Goal: Communication & Community: Ask a question

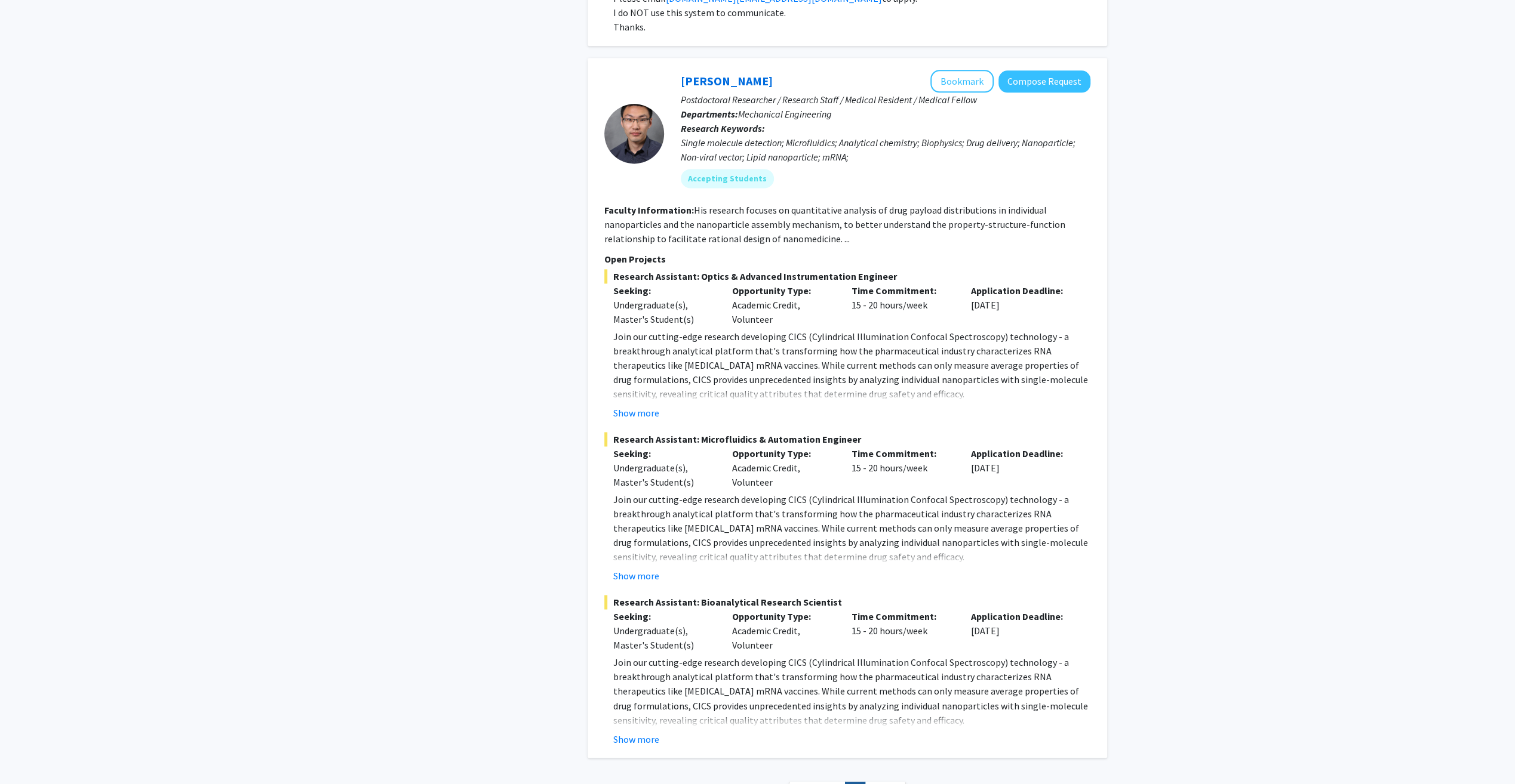
scroll to position [1567, 0]
click at [635, 405] on button "Show more" at bounding box center [636, 412] width 46 height 15
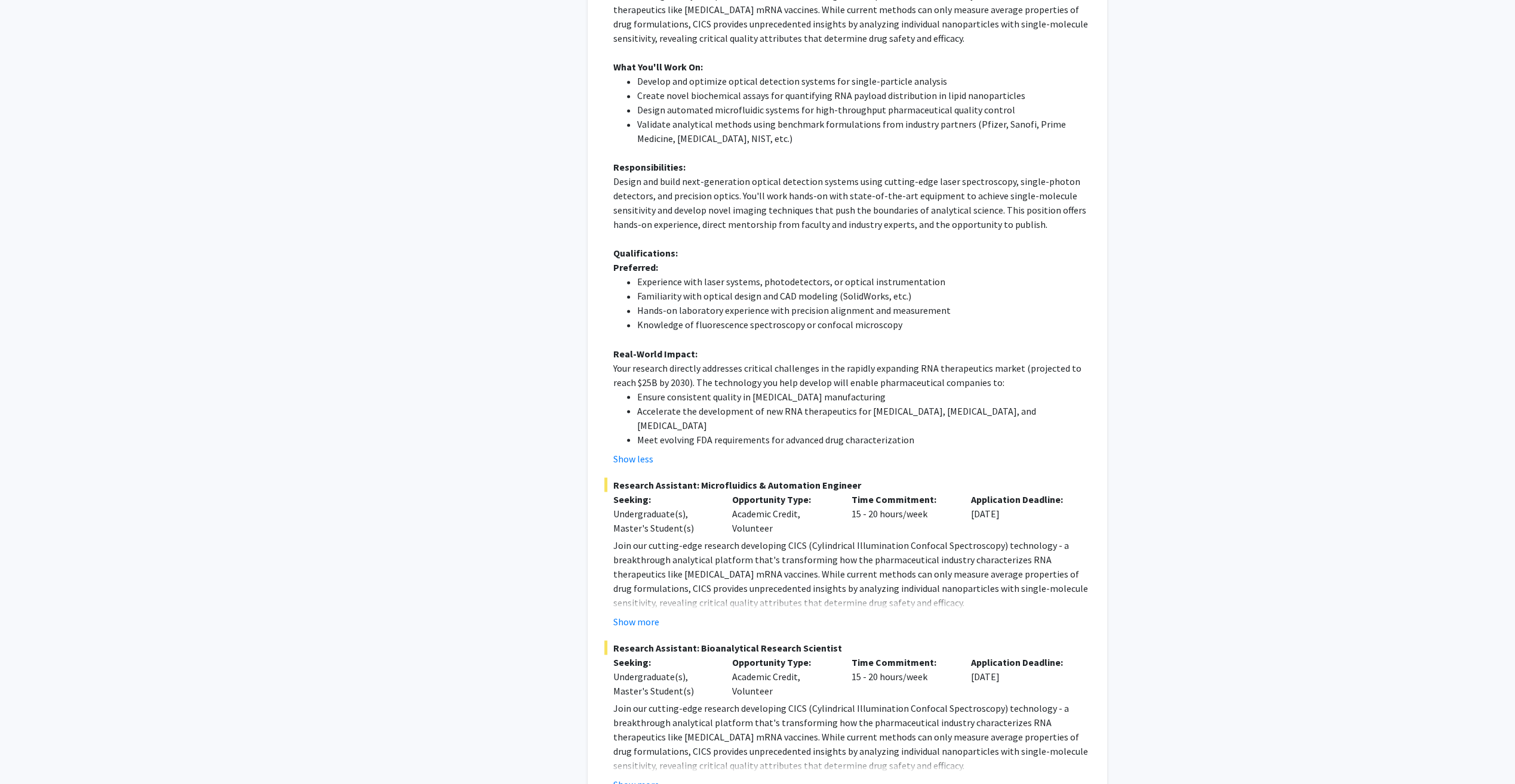
scroll to position [2015, 0]
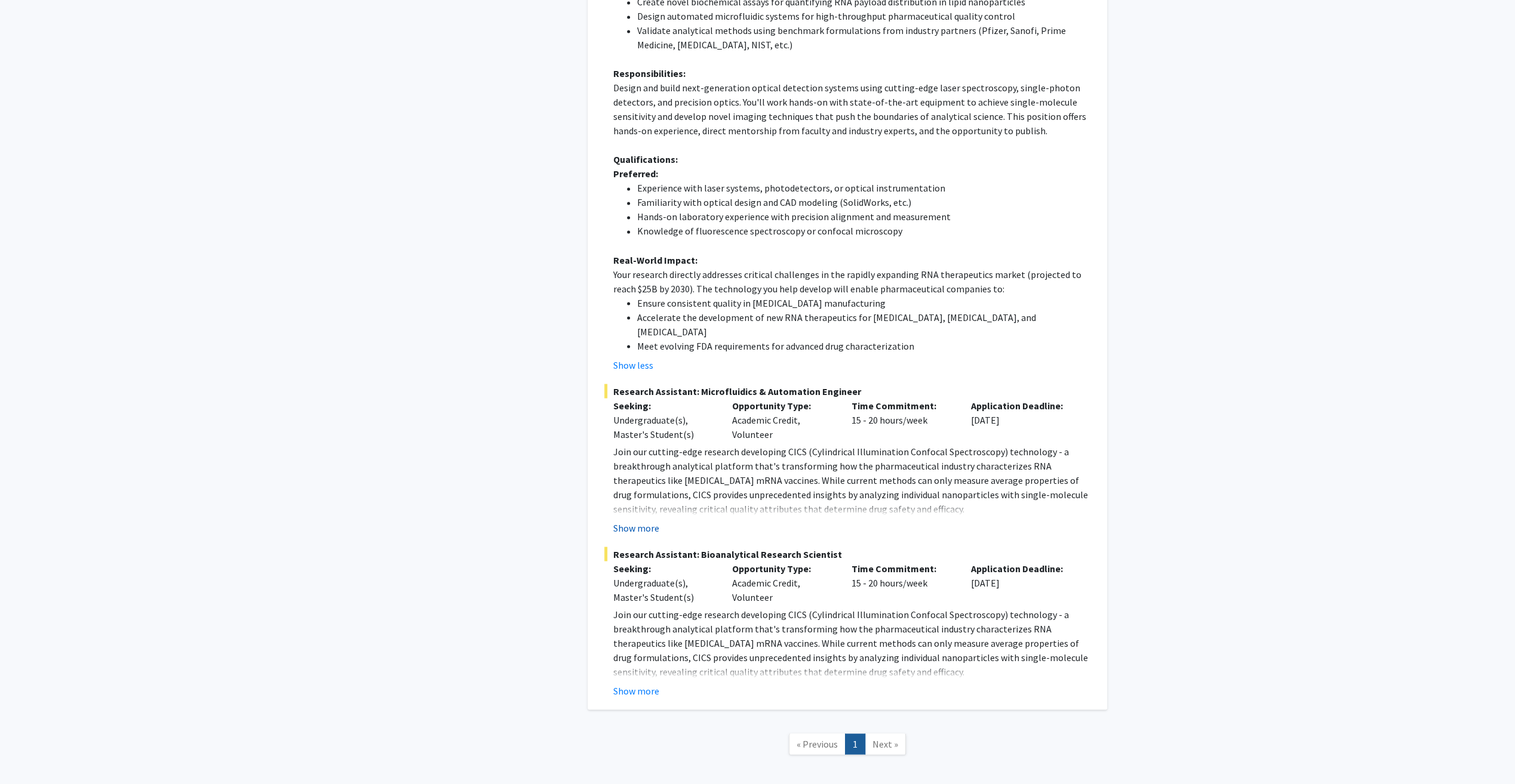
click at [627, 521] on button "Show more" at bounding box center [636, 528] width 46 height 15
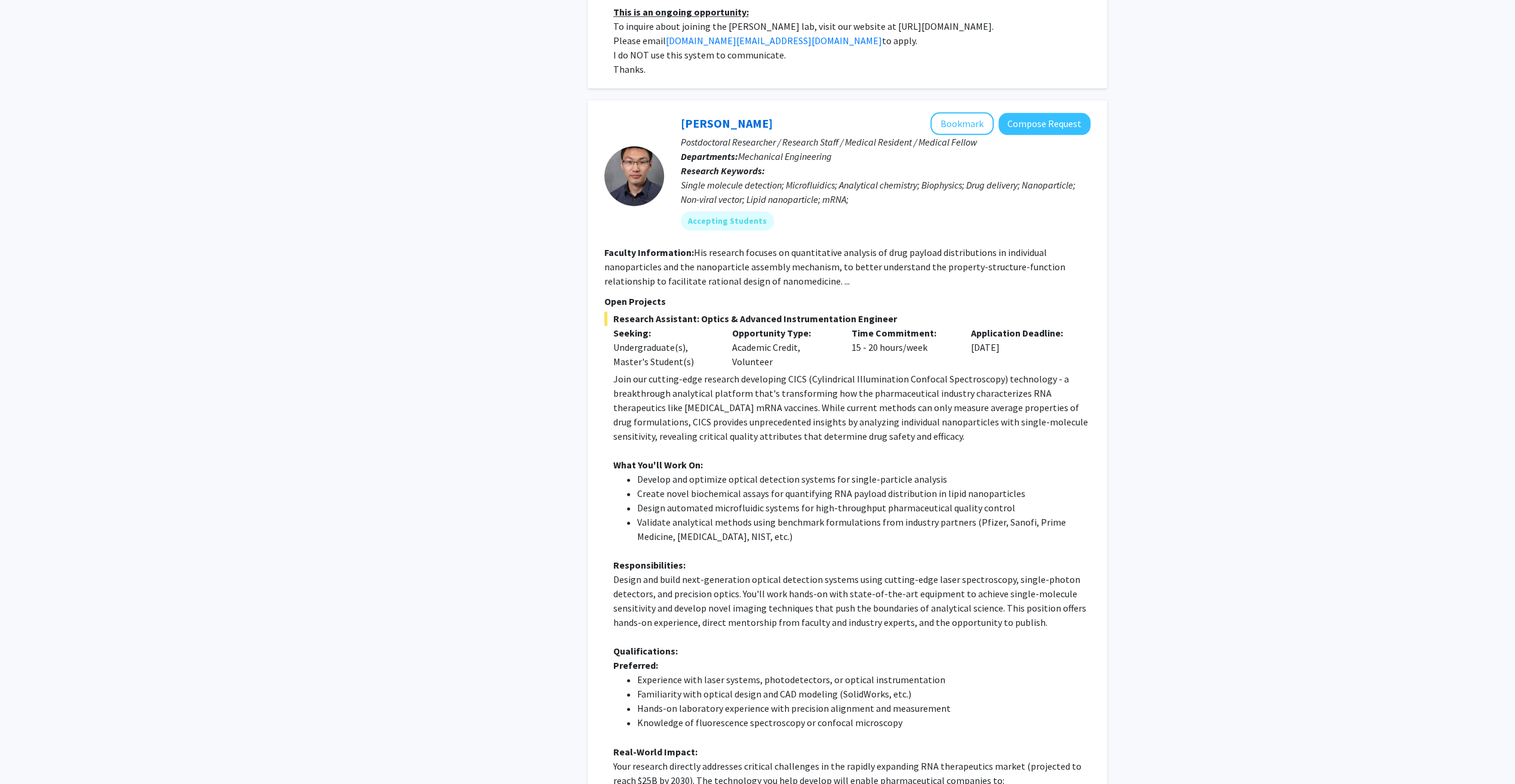
scroll to position [1501, 0]
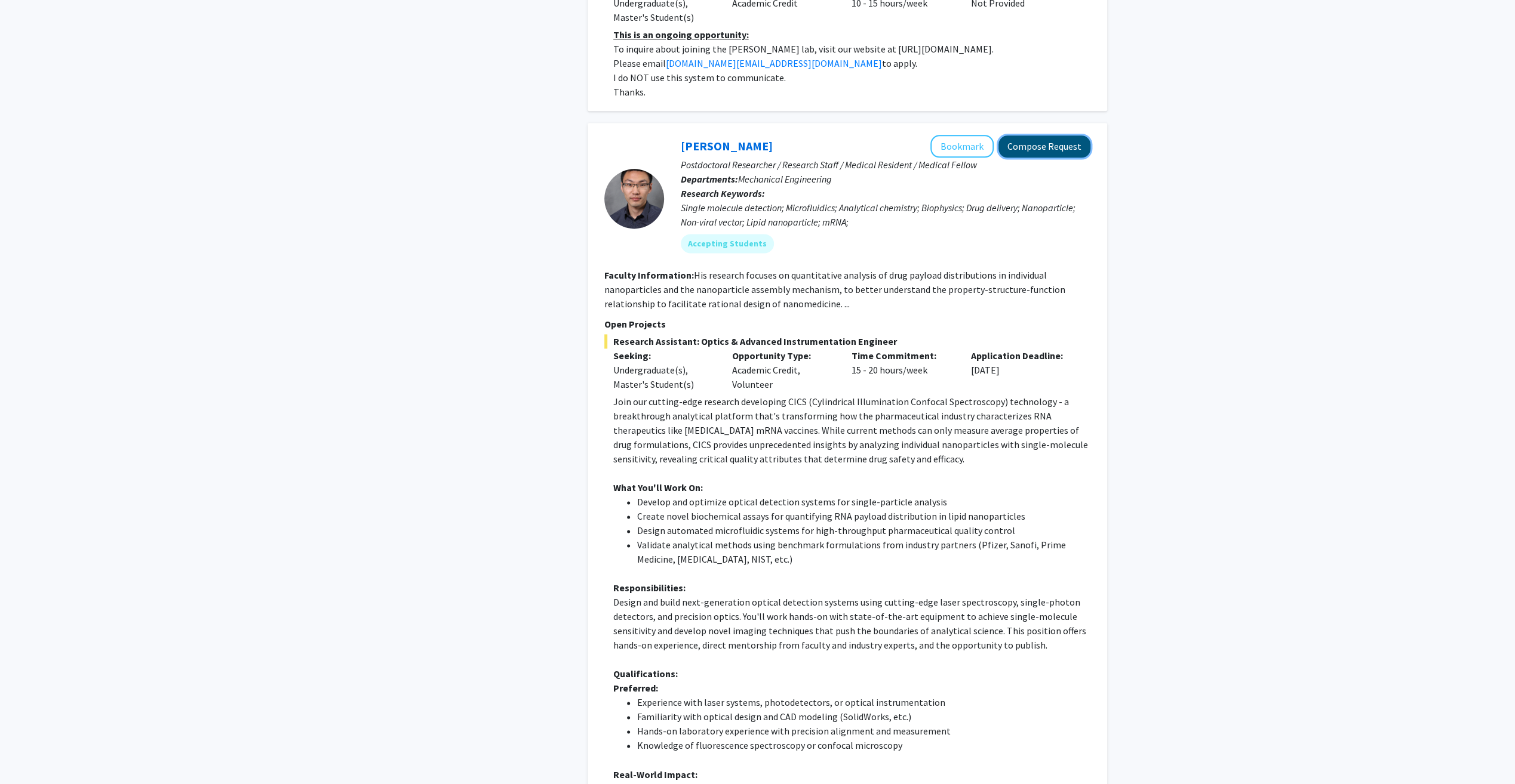
click at [1041, 136] on button "Compose Request" at bounding box center [1044, 147] width 92 height 22
click at [1037, 136] on button "Compose Request" at bounding box center [1044, 147] width 92 height 22
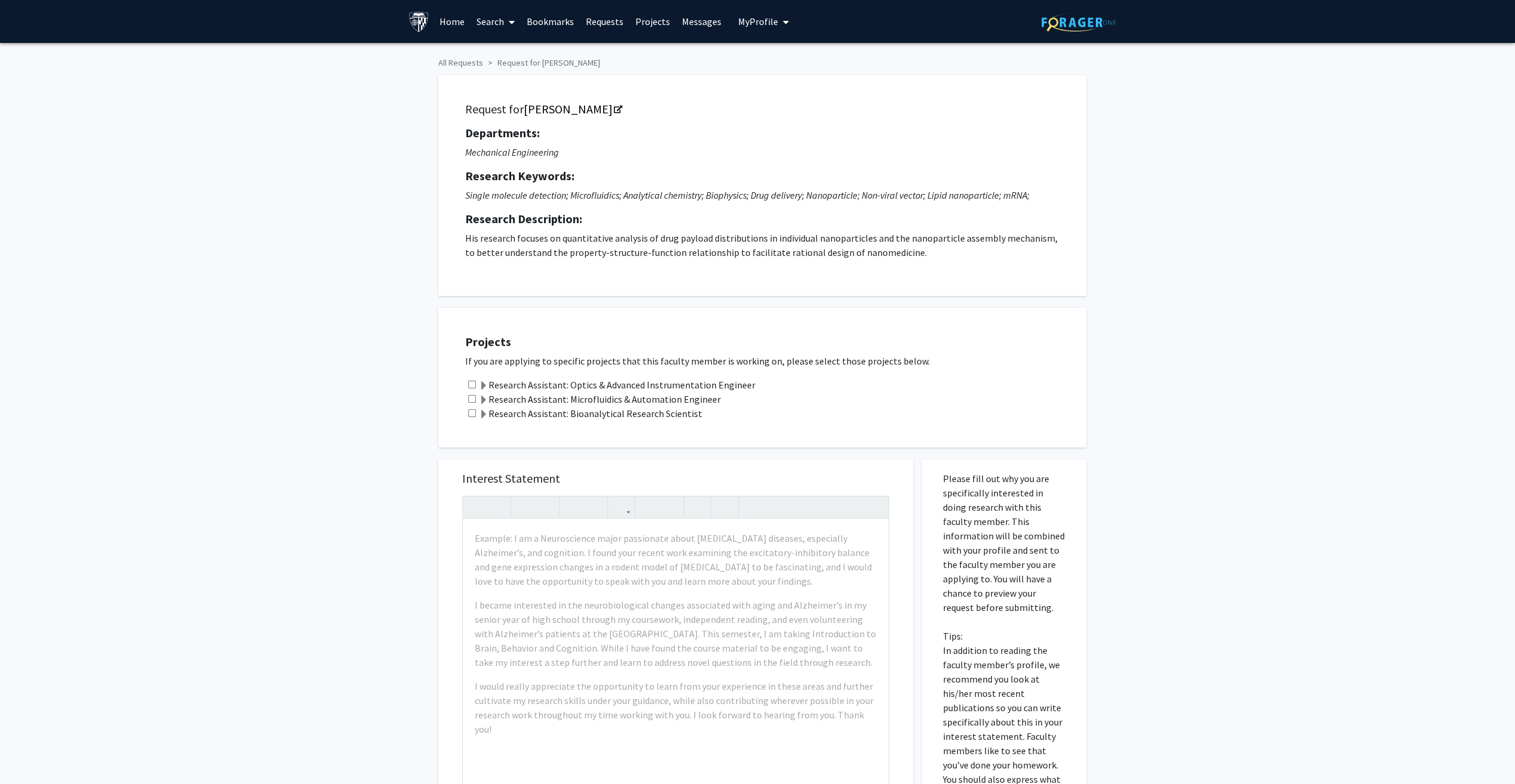
click at [470, 384] on input "checkbox" at bounding box center [472, 384] width 8 height 8
checkbox input "true"
click at [614, 106] on icon "Opens in a new tab" at bounding box center [618, 110] width 8 height 8
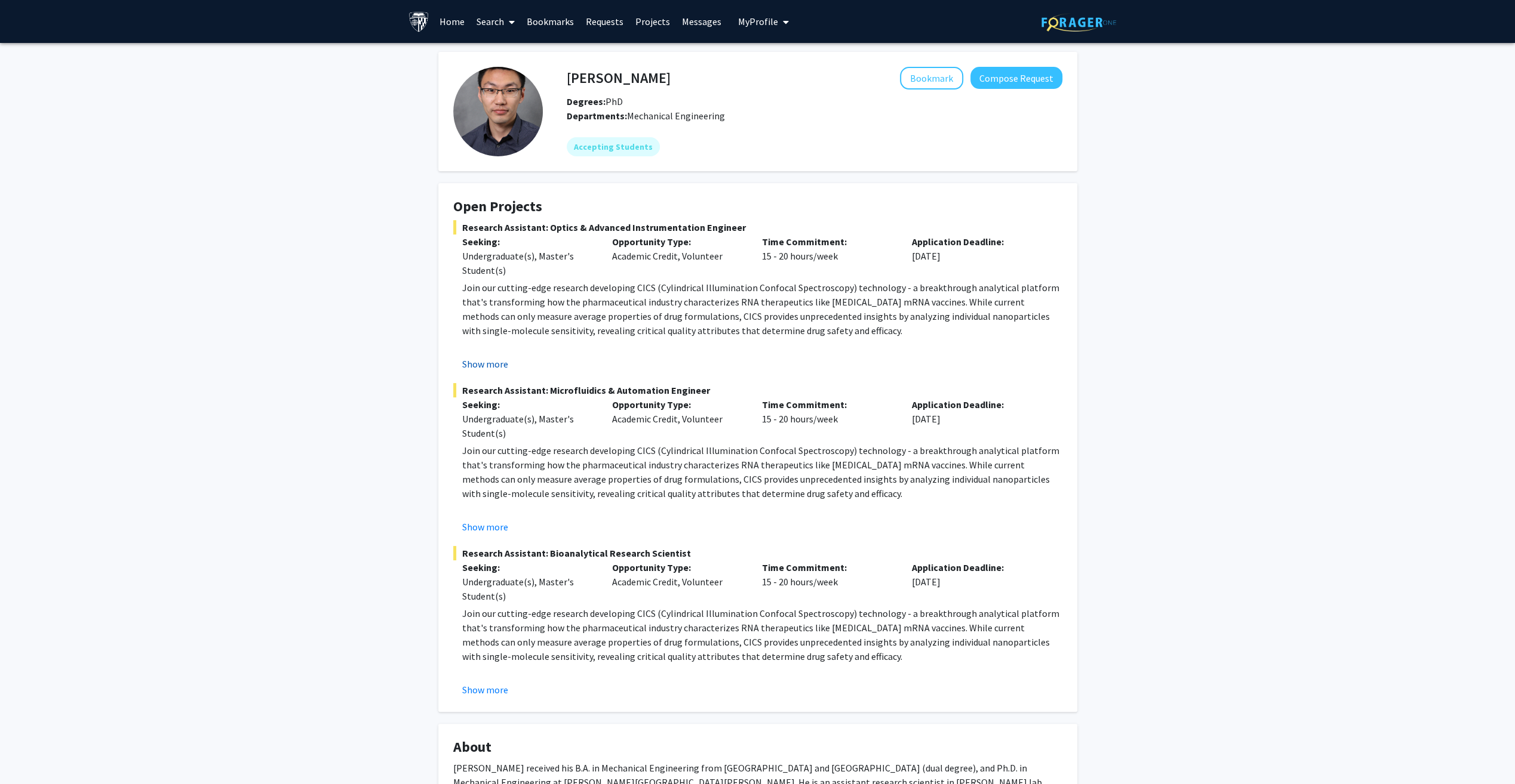
click at [489, 358] on button "Show more" at bounding box center [485, 364] width 46 height 15
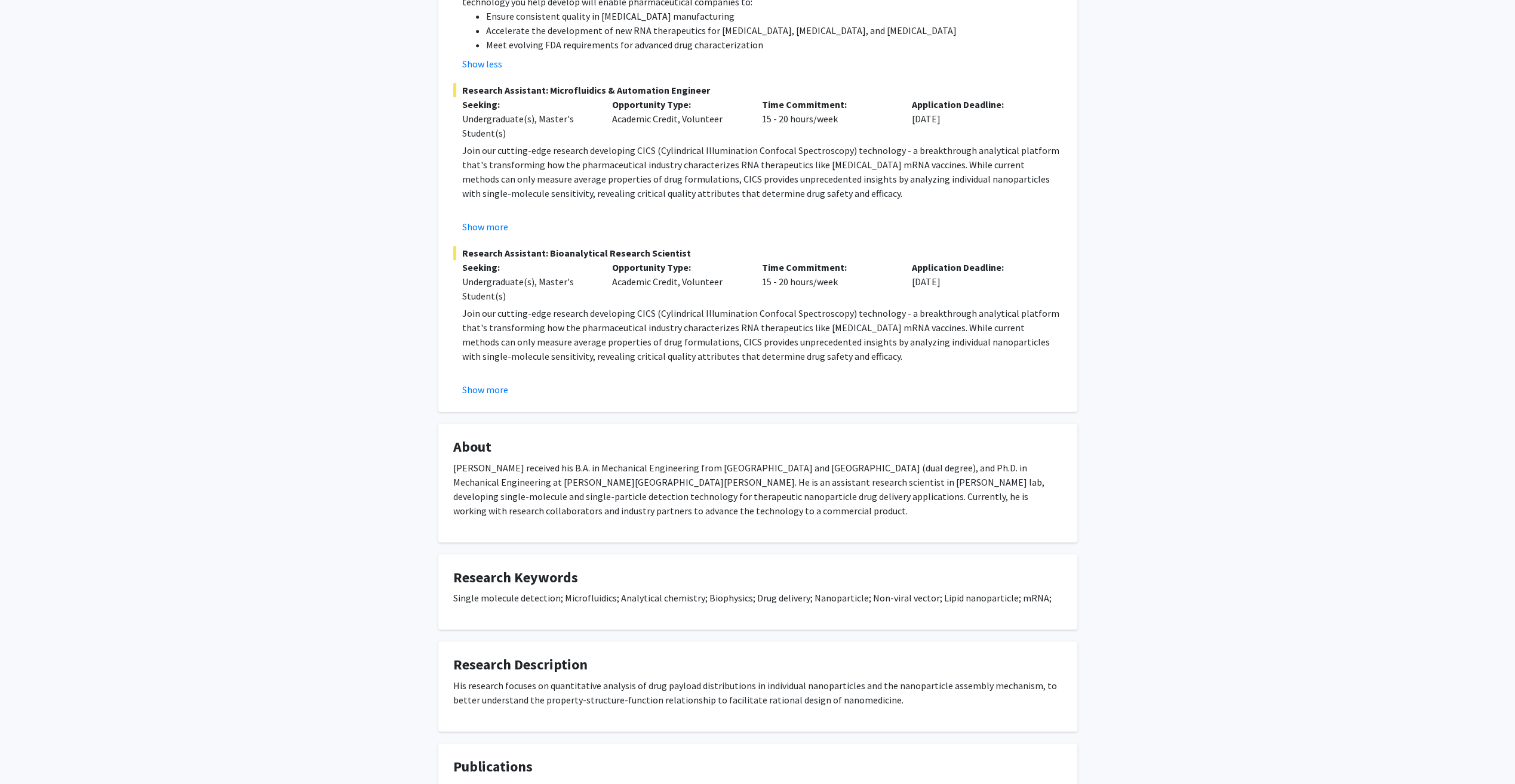
scroll to position [673, 0]
click at [478, 219] on button "Show more" at bounding box center [485, 227] width 46 height 15
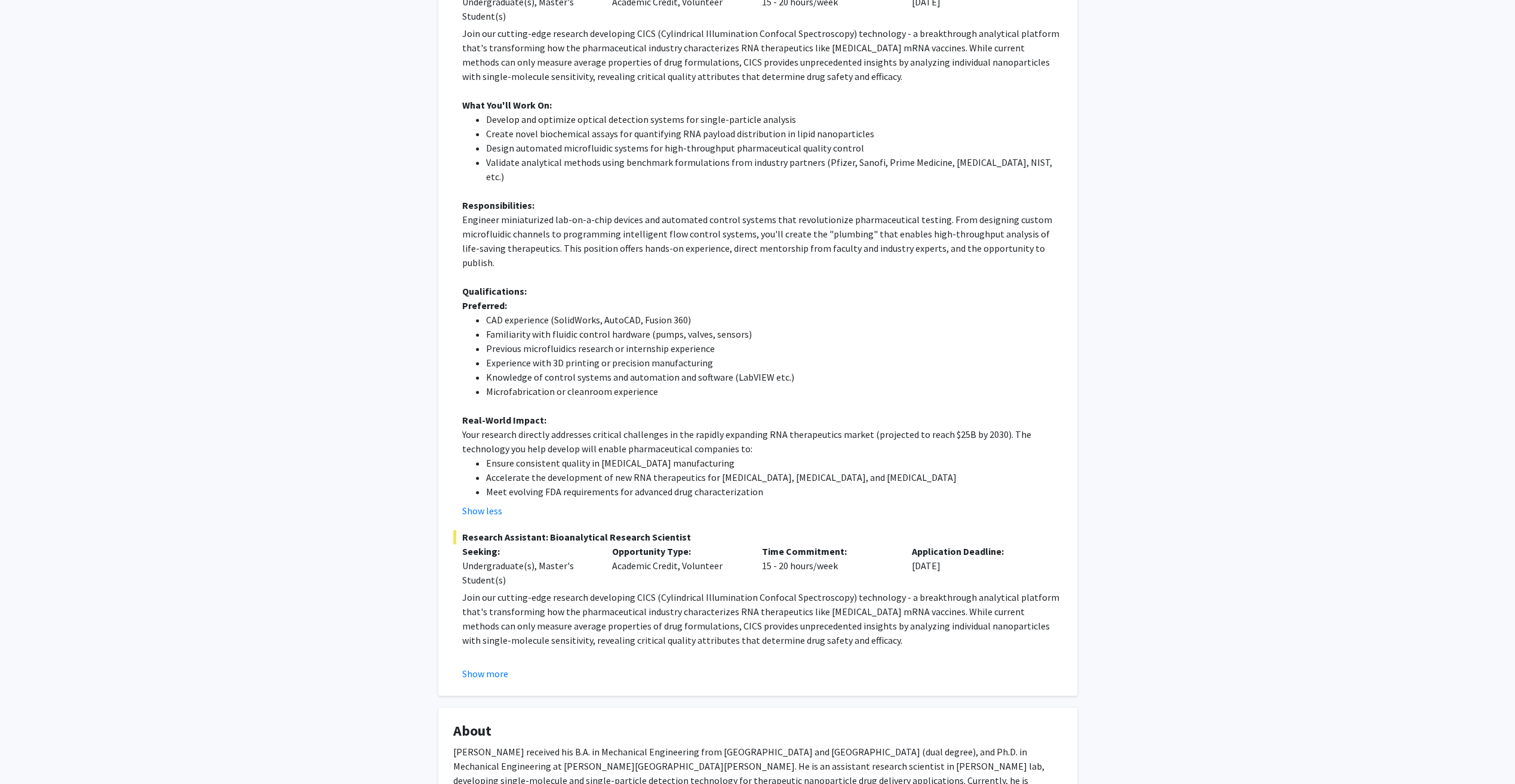
scroll to position [791, 0]
click at [351, 377] on div "Sixuan Li Bookmark Compose Request Degrees: PhD Departments: Mechanical Enginee…" at bounding box center [757, 266] width 1515 height 2028
click at [913, 460] on fg-project-list "Research Assistant: Optics & Advanced Instrumentation Engineer Seeking: Undergr…" at bounding box center [758, 55] width 609 height 1250
